Goal: Transaction & Acquisition: Book appointment/travel/reservation

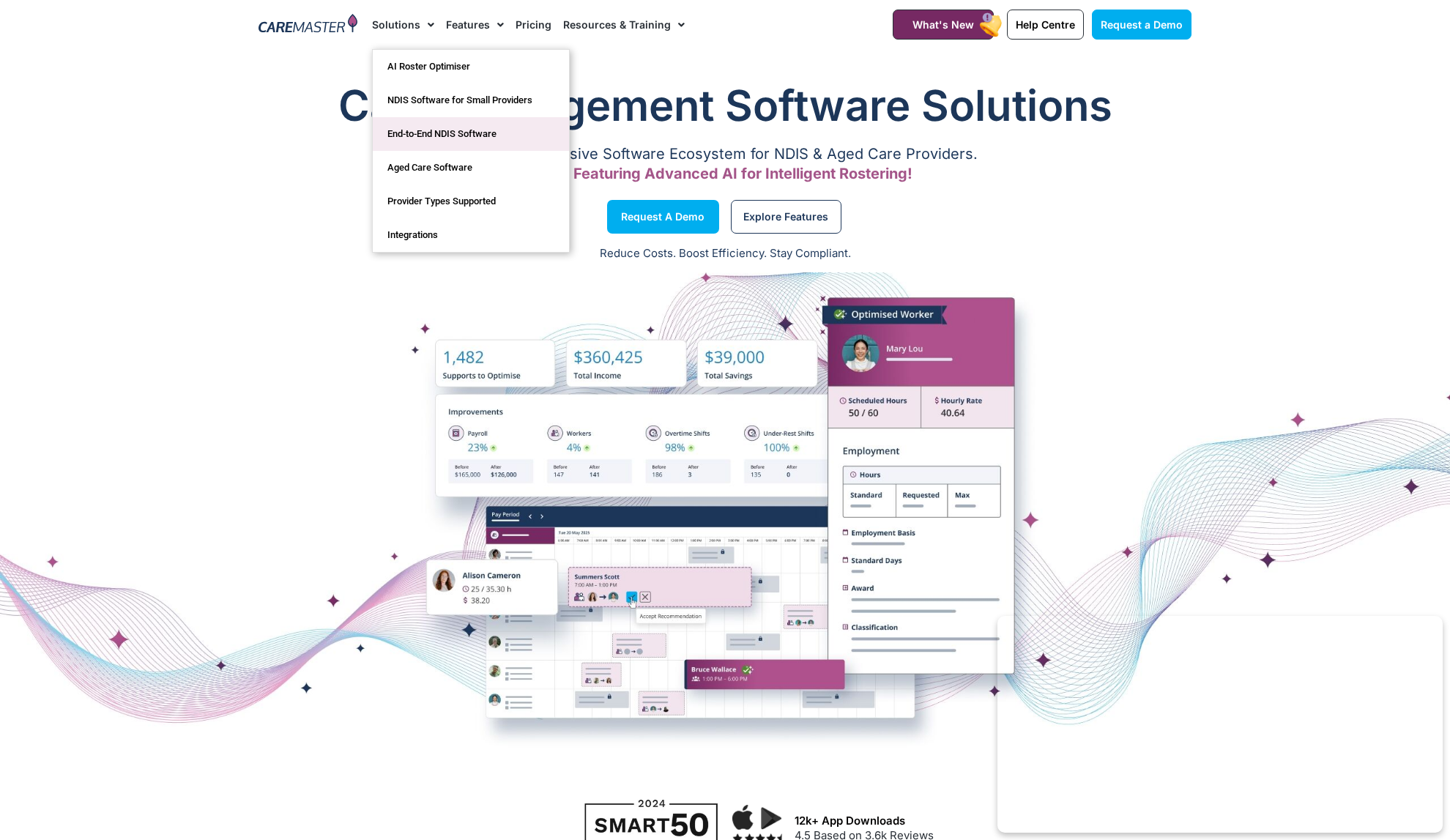
click at [443, 136] on link "End-to-End NDIS Software" at bounding box center [471, 133] width 196 height 33
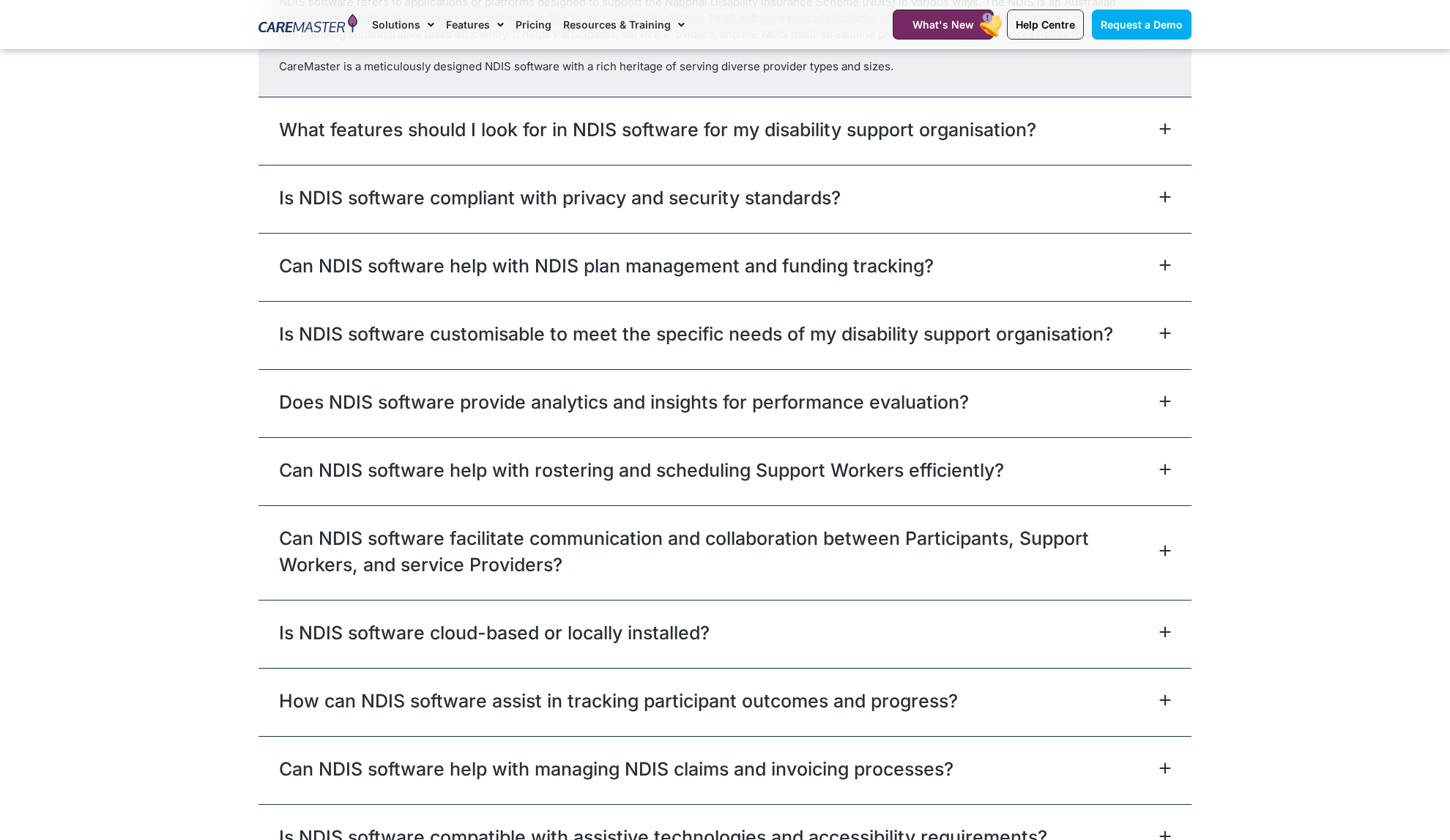
scroll to position [4256, 0]
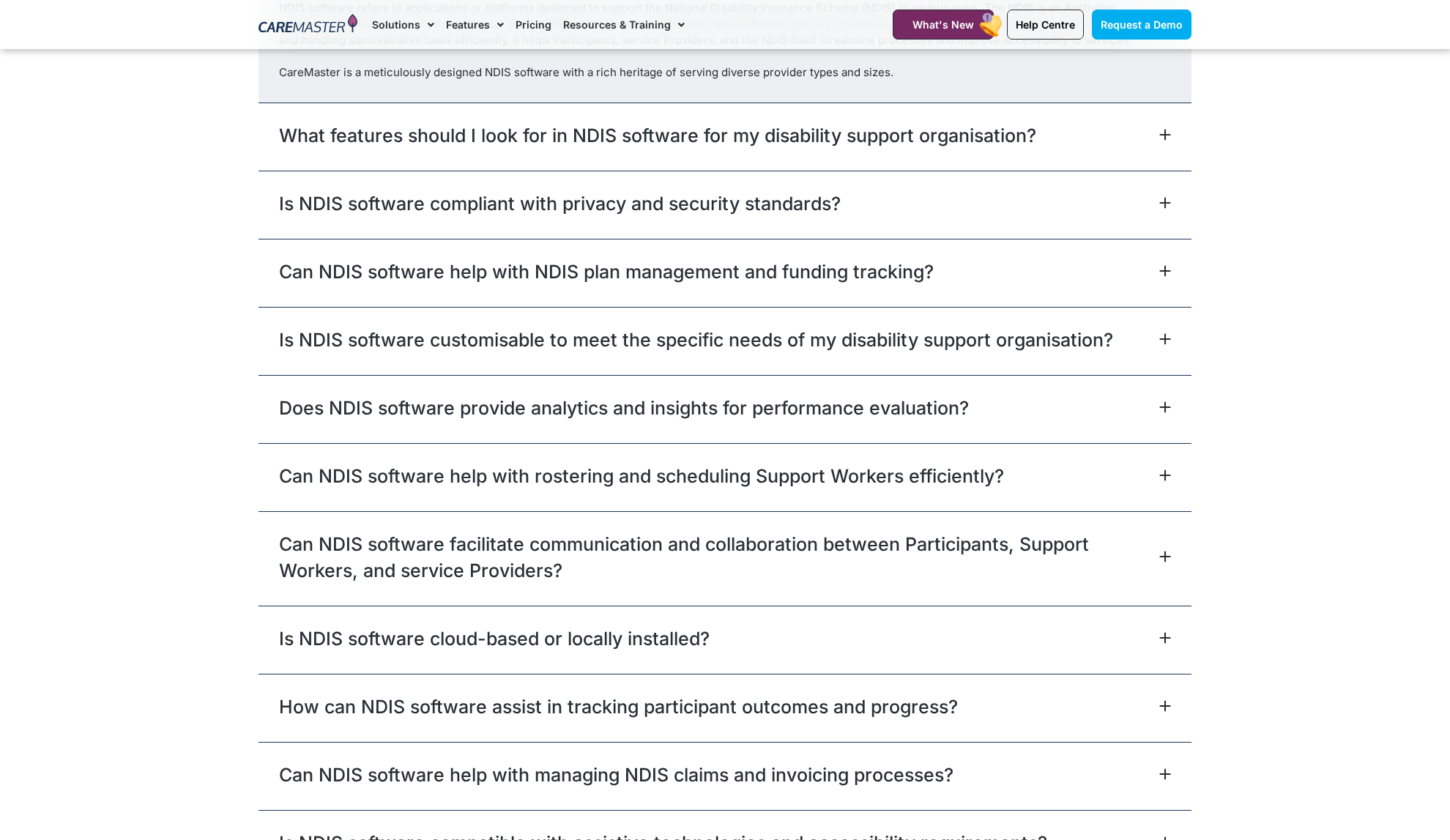
click at [809, 287] on div "Can NDIS software help with NDIS plan management and funding tracking?" at bounding box center [725, 273] width 933 height 68
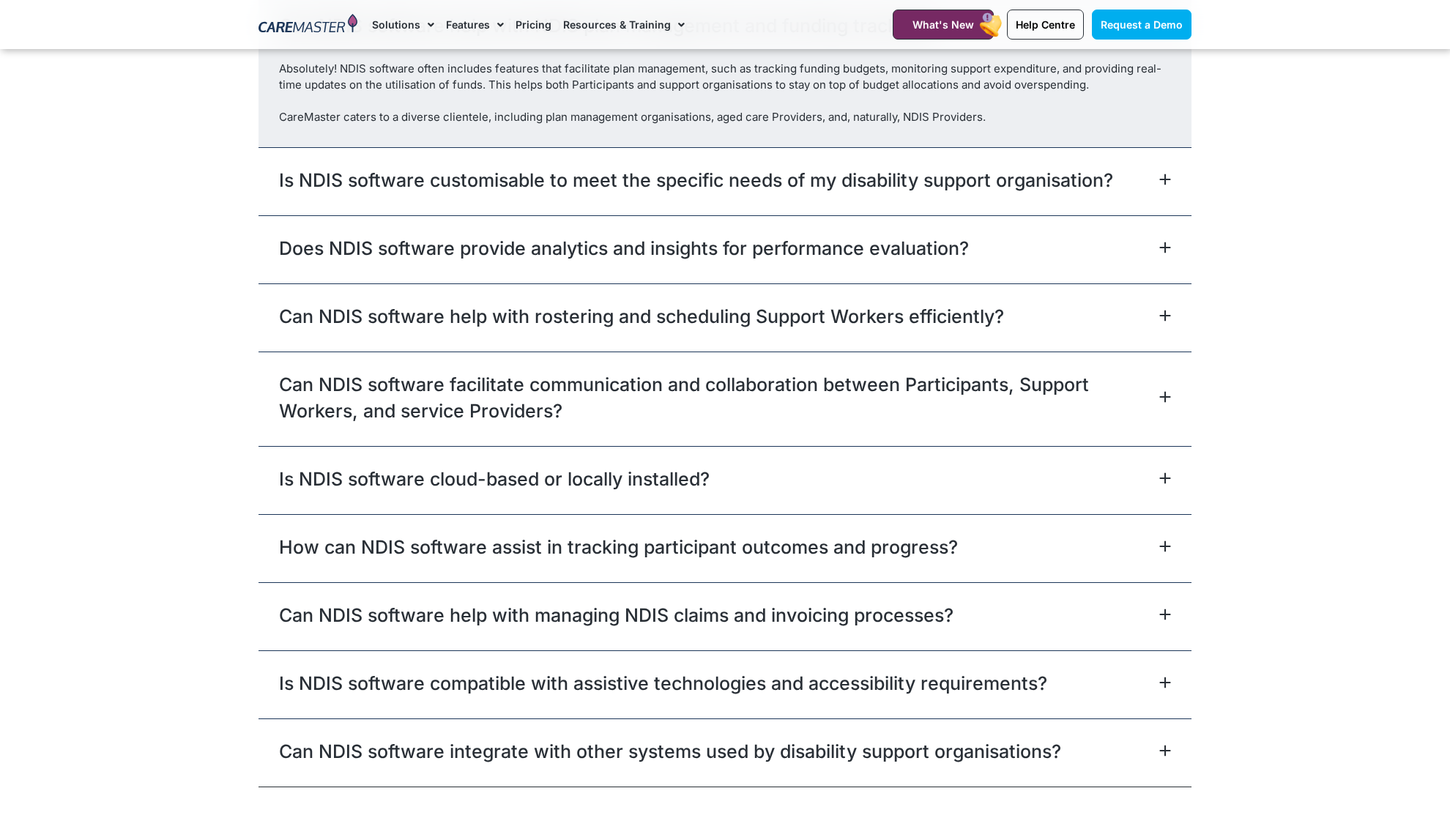
scroll to position [4403, 0]
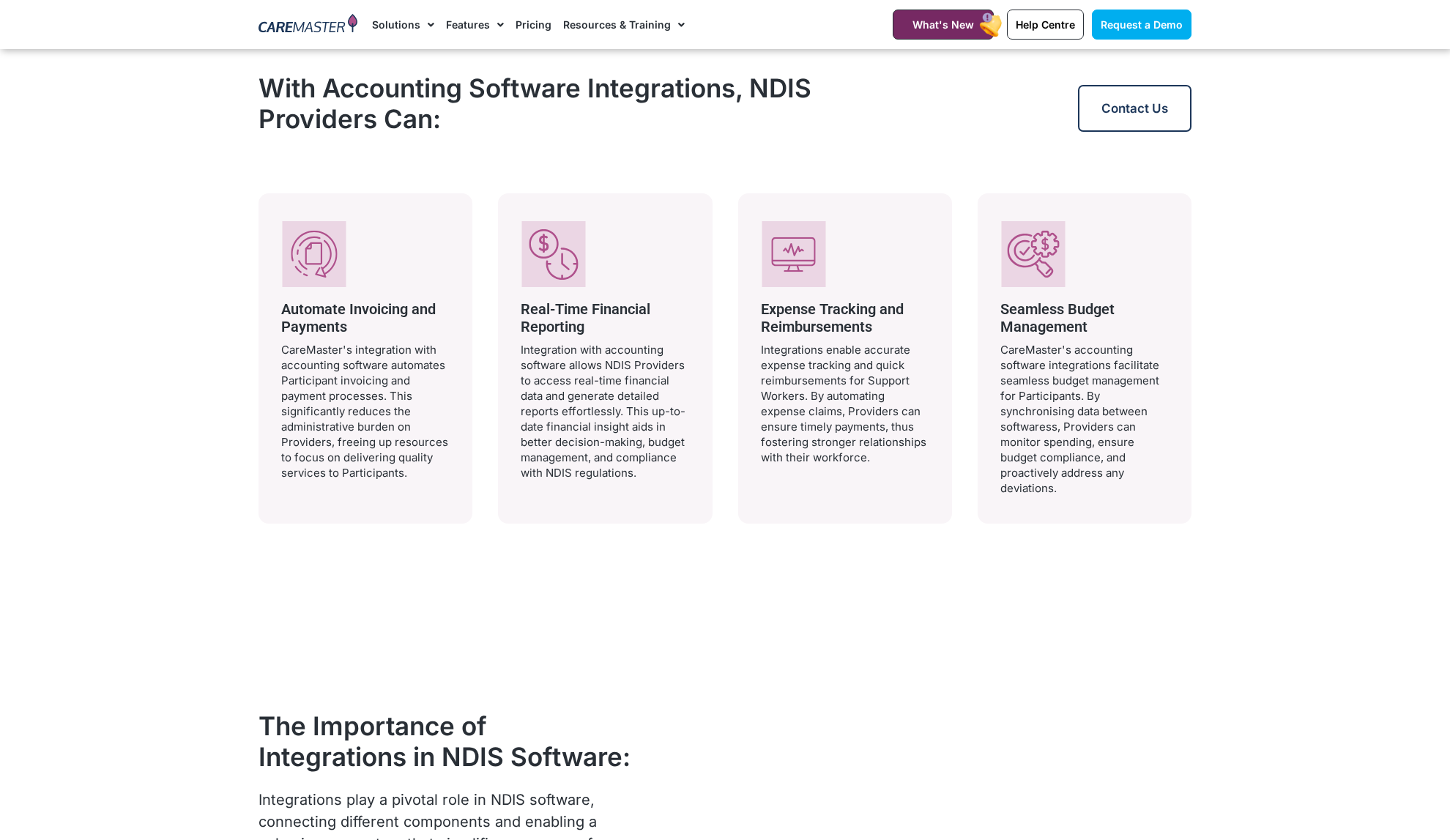
scroll to position [1249, 0]
